Goal: Transaction & Acquisition: Purchase product/service

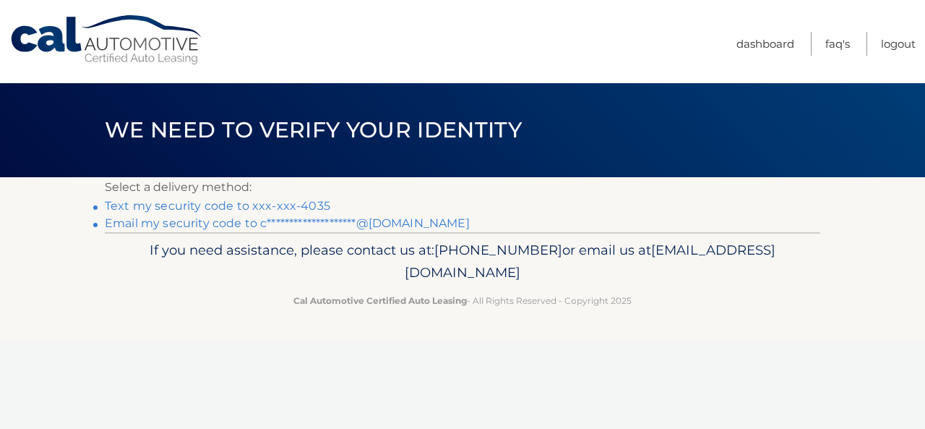
click at [411, 224] on link "**********" at bounding box center [287, 223] width 365 height 14
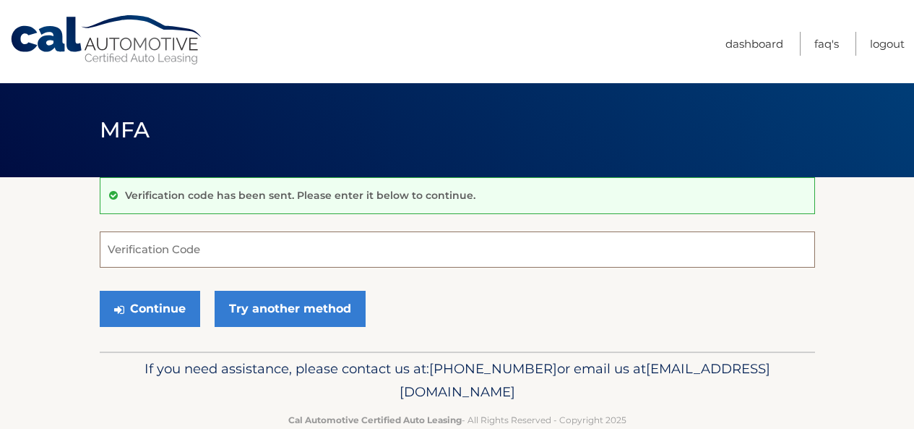
click at [197, 252] on input "Verification Code" at bounding box center [458, 249] width 716 height 36
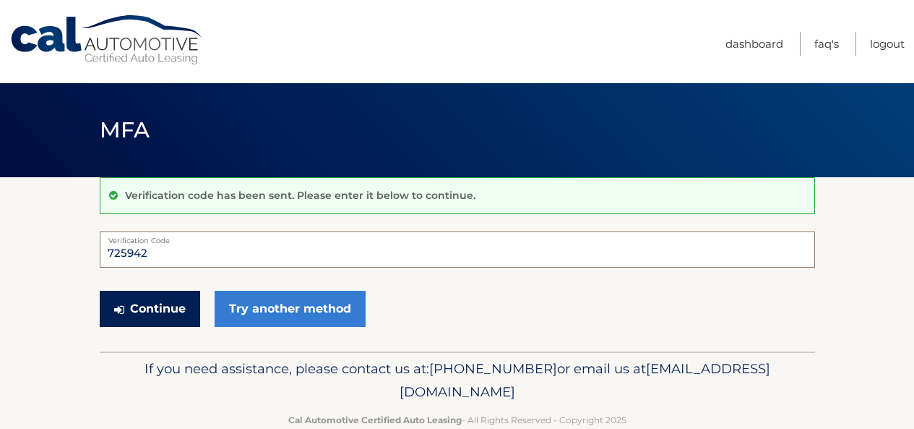
type input "725942"
click at [171, 300] on button "Continue" at bounding box center [150, 309] width 100 height 36
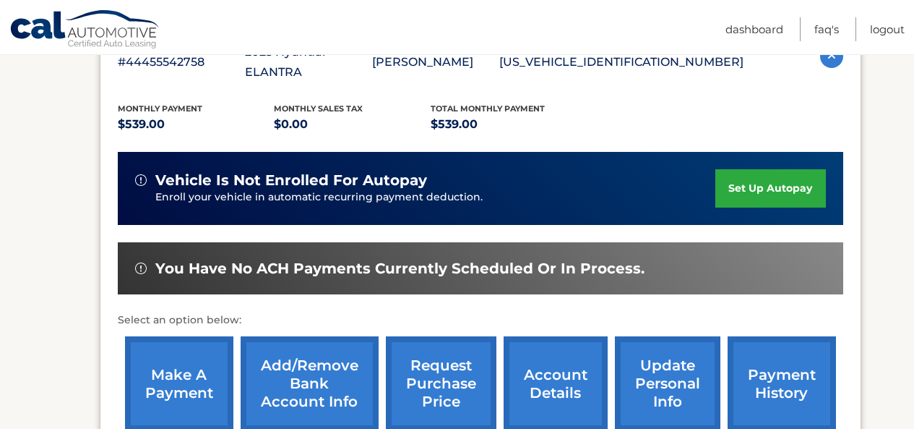
scroll to position [296, 0]
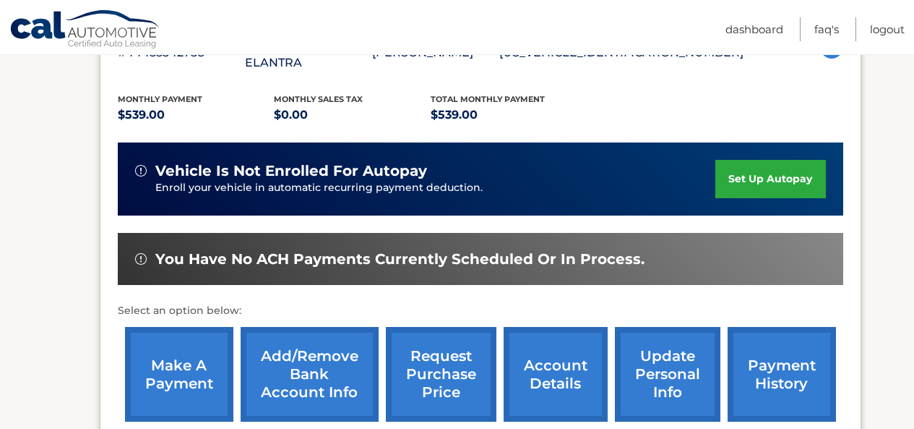
click at [170, 329] on link "make a payment" at bounding box center [179, 374] width 108 height 95
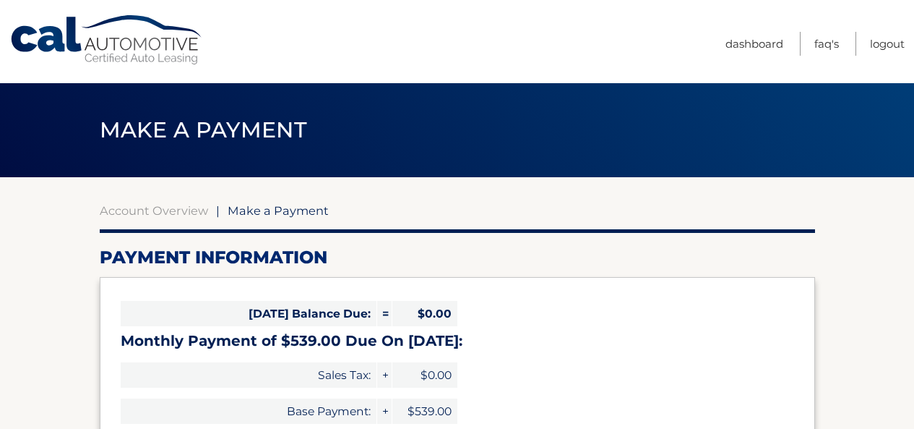
select select "NjM5NjExMDItODViZC00MGNlLWE0NDItYjA1NjZjODQzNWYx"
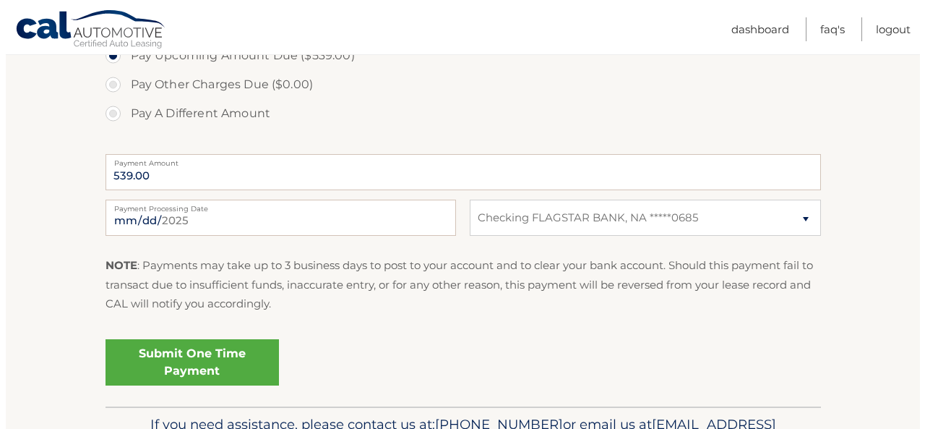
scroll to position [518, 0]
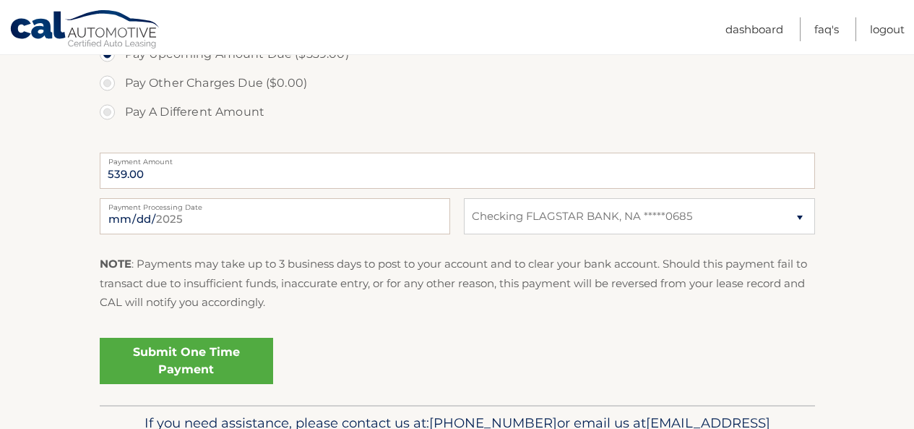
click at [172, 358] on link "Submit One Time Payment" at bounding box center [186, 361] width 173 height 46
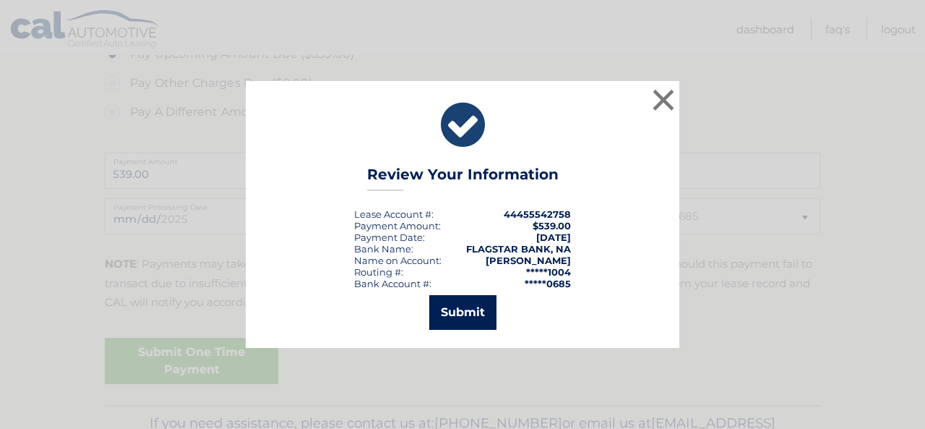
click at [455, 323] on button "Submit" at bounding box center [462, 312] width 67 height 35
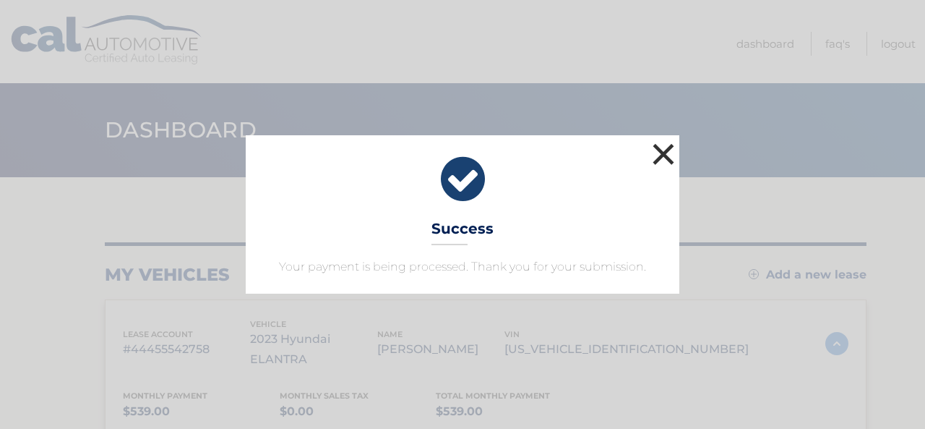
click at [664, 155] on button "×" at bounding box center [663, 154] width 29 height 29
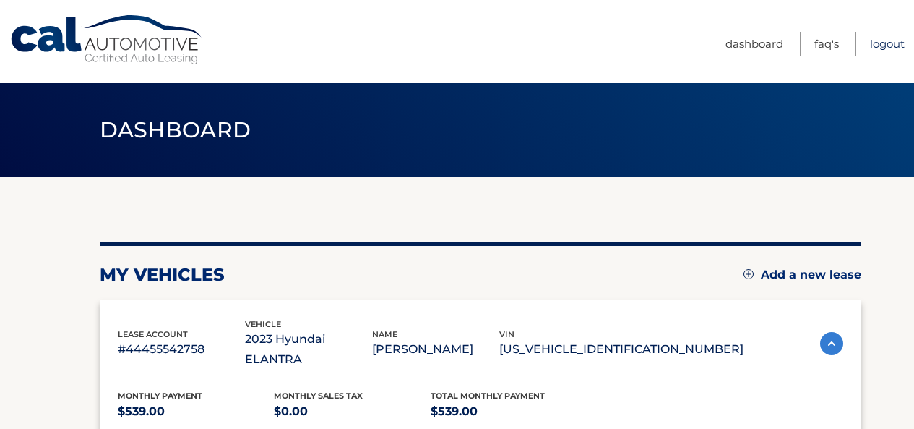
click at [885, 37] on link "Logout" at bounding box center [887, 44] width 35 height 24
